Goal: Task Accomplishment & Management: Manage account settings

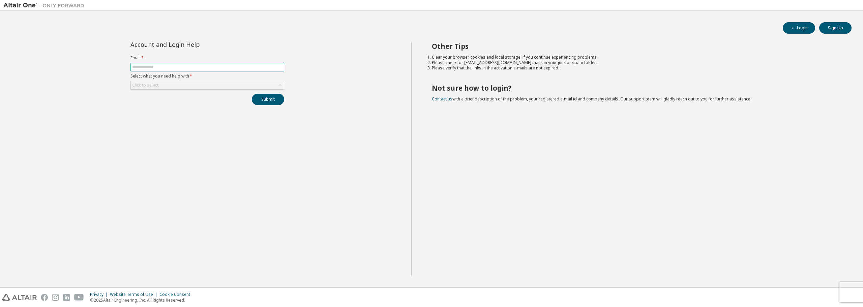
click at [231, 65] on input "text" at bounding box center [207, 66] width 150 height 5
type input "**********"
click at [270, 100] on button "Submit" at bounding box center [268, 99] width 32 height 11
click at [264, 117] on button "Submit" at bounding box center [268, 115] width 32 height 11
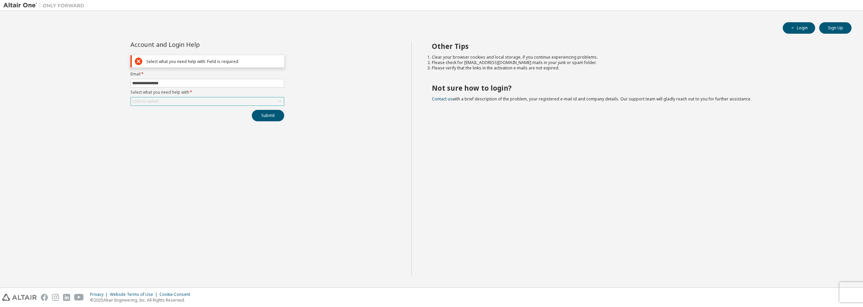
click at [214, 100] on div "Click to select" at bounding box center [207, 101] width 153 height 8
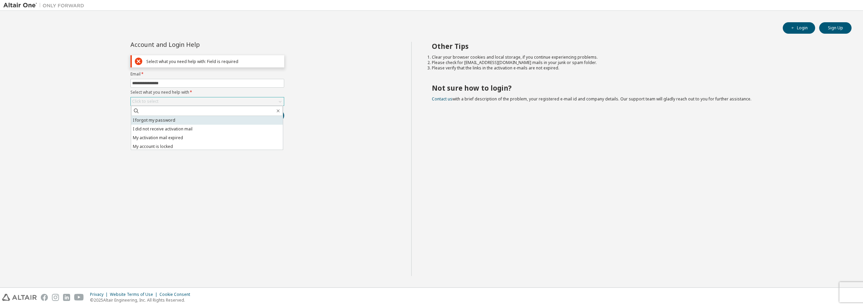
click at [189, 120] on li "I forgot my password" at bounding box center [207, 120] width 152 height 9
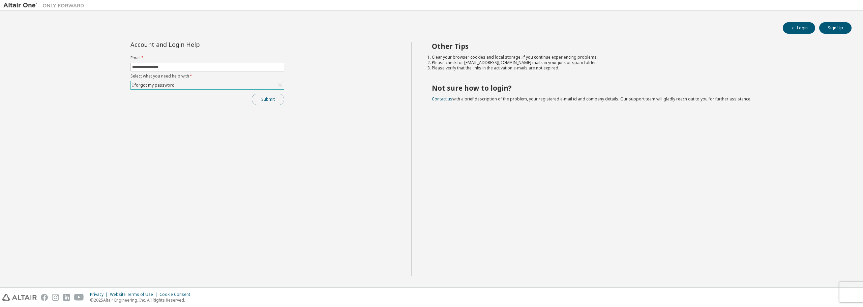
click at [257, 99] on button "Submit" at bounding box center [268, 99] width 32 height 11
click at [267, 101] on button "Submit" at bounding box center [268, 99] width 32 height 11
